Goal: Task Accomplishment & Management: Use online tool/utility

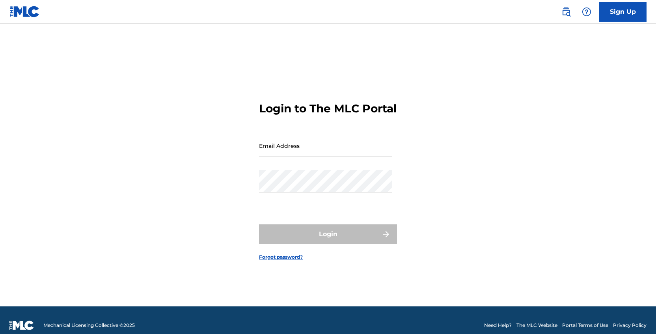
click at [288, 152] on input "Email Address" at bounding box center [325, 145] width 133 height 22
type input "dilanshaneseal2017@yahoo.com"
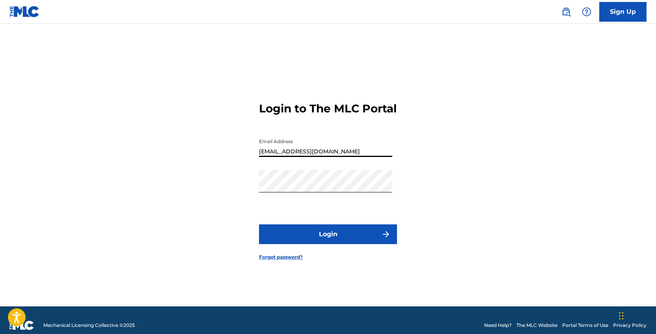
click at [293, 157] on input "dilanshaneseal2017@yahoo.com" at bounding box center [325, 145] width 133 height 22
click at [292, 157] on input "dilanshaneseal2017@yahoo.com" at bounding box center [325, 145] width 133 height 22
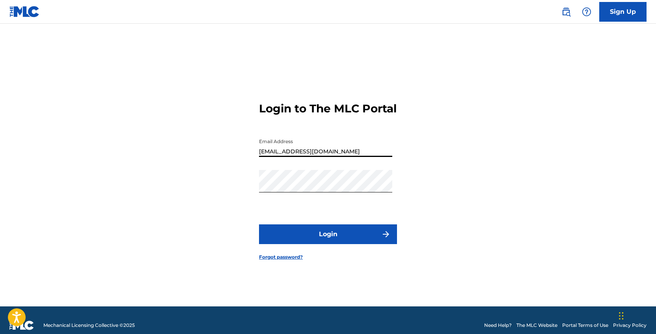
click at [292, 157] on input "dilanshaneseal2017@yahoo.com" at bounding box center [325, 145] width 133 height 22
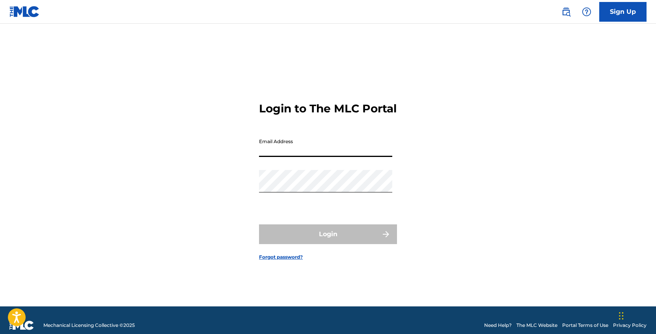
click at [292, 157] on input "Email Address" at bounding box center [325, 145] width 133 height 22
type input "dilanshaneseal2017@yahoo.com"
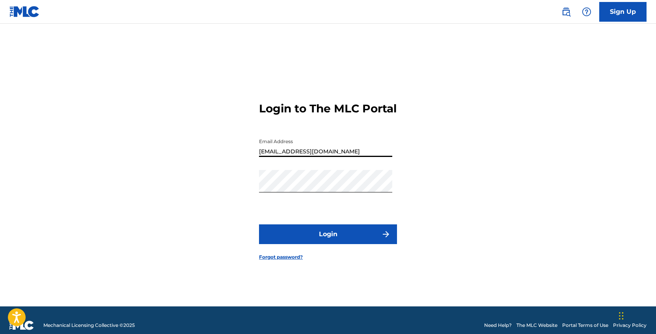
click at [299, 157] on input "dilanshaneseal2017@yahoo.com" at bounding box center [325, 145] width 133 height 22
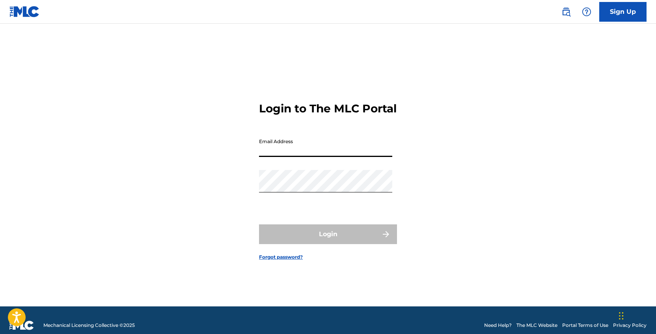
click at [300, 157] on input "Email Address" at bounding box center [325, 145] width 133 height 22
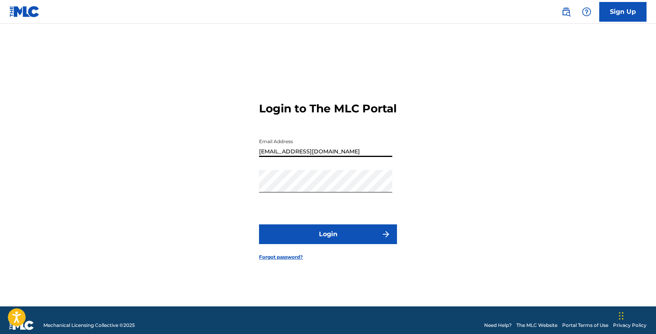
type input "[EMAIL_ADDRESS][DOMAIN_NAME]"
click at [335, 243] on button "Login" at bounding box center [328, 234] width 138 height 20
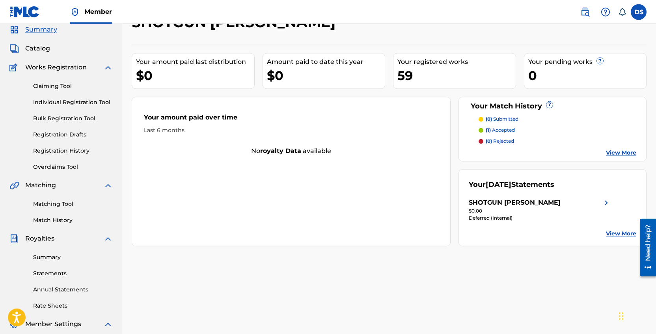
scroll to position [69, 0]
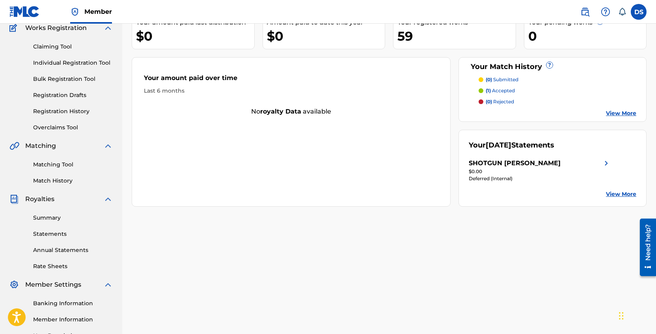
click at [57, 222] on div "Summary Statements Annual Statements Rate Sheets" at bounding box center [60, 237] width 103 height 67
click at [56, 217] on link "Summary" at bounding box center [73, 218] width 80 height 8
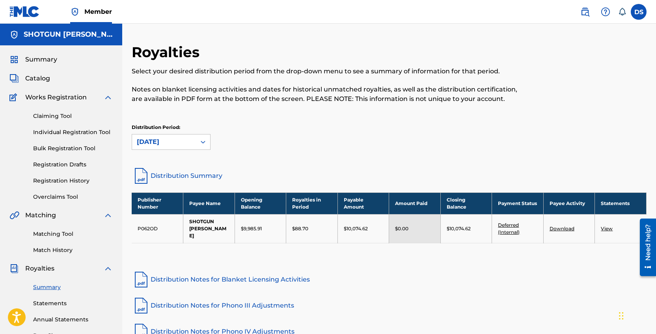
click at [64, 116] on link "Claiming Tool" at bounding box center [73, 116] width 80 height 8
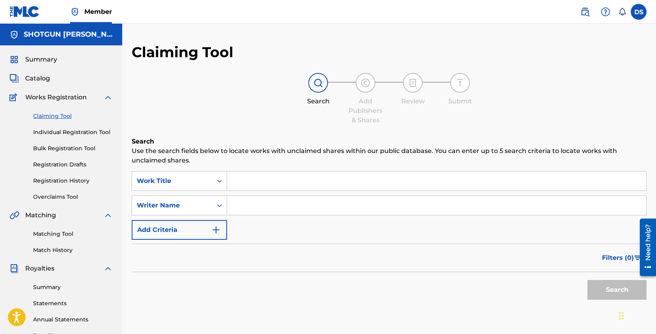
click at [271, 204] on input "Search Form" at bounding box center [436, 205] width 419 height 19
click at [587, 280] on button "Search" at bounding box center [616, 290] width 59 height 20
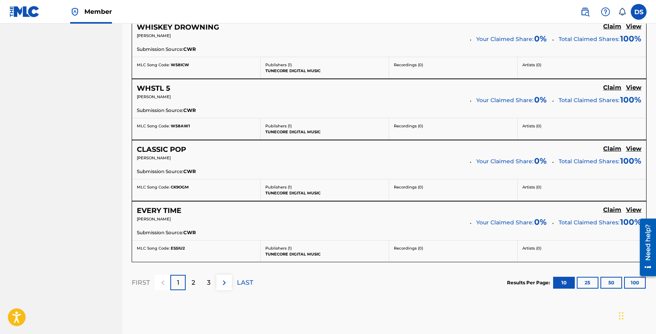
scroll to position [710, 0]
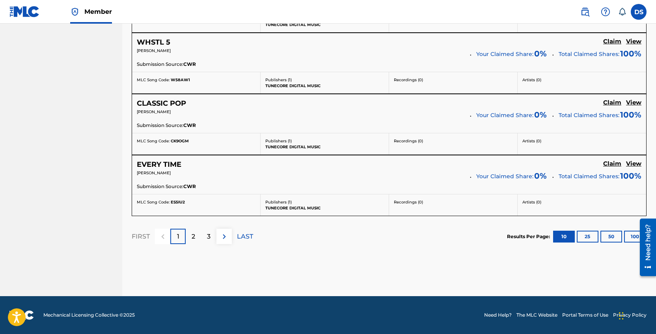
click at [589, 239] on button "25" at bounding box center [587, 236] width 22 height 12
click at [628, 233] on button "100" at bounding box center [635, 236] width 22 height 12
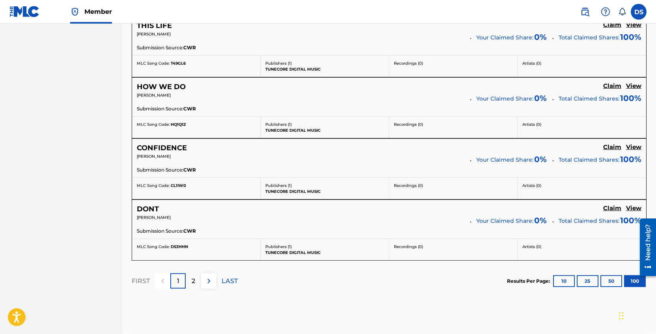
scroll to position [6205, 0]
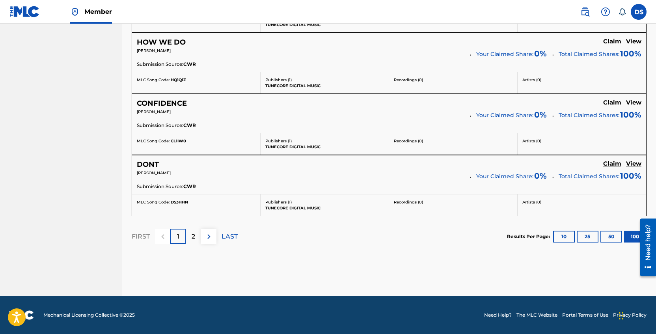
click at [190, 234] on div "2" at bounding box center [193, 235] width 15 height 15
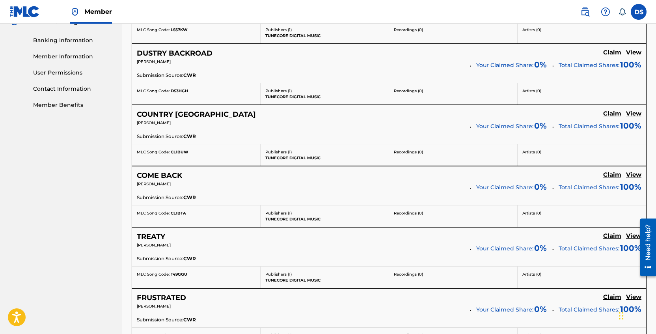
scroll to position [0, 0]
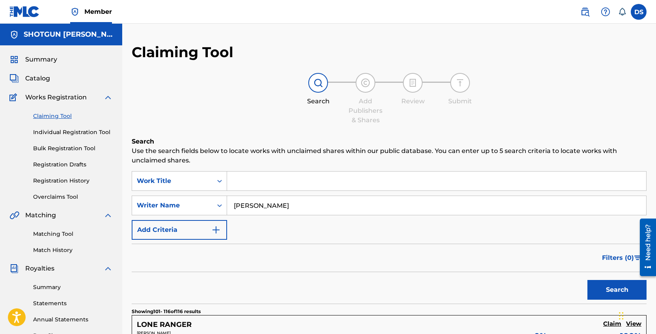
click at [331, 202] on input "dilan shane seal" at bounding box center [436, 205] width 419 height 19
type input "shotgun shane"
click at [587, 280] on button "Search" at bounding box center [616, 290] width 59 height 20
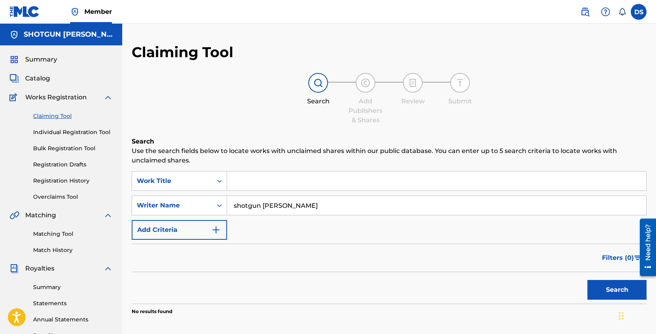
click at [273, 205] on input "shotgun shane" at bounding box center [436, 205] width 419 height 19
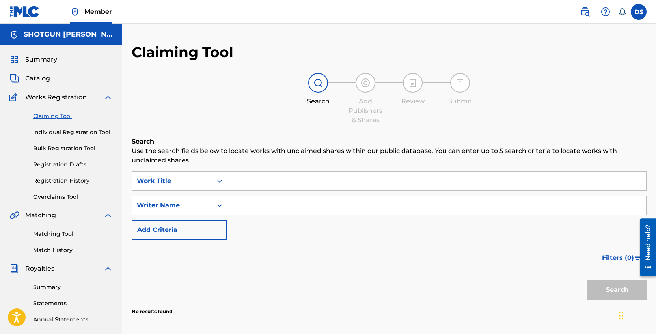
click at [229, 120] on div "Search Add Publishers & Shares Review Submit" at bounding box center [389, 99] width 515 height 52
